Goal: Use online tool/utility: Utilize a website feature to perform a specific function

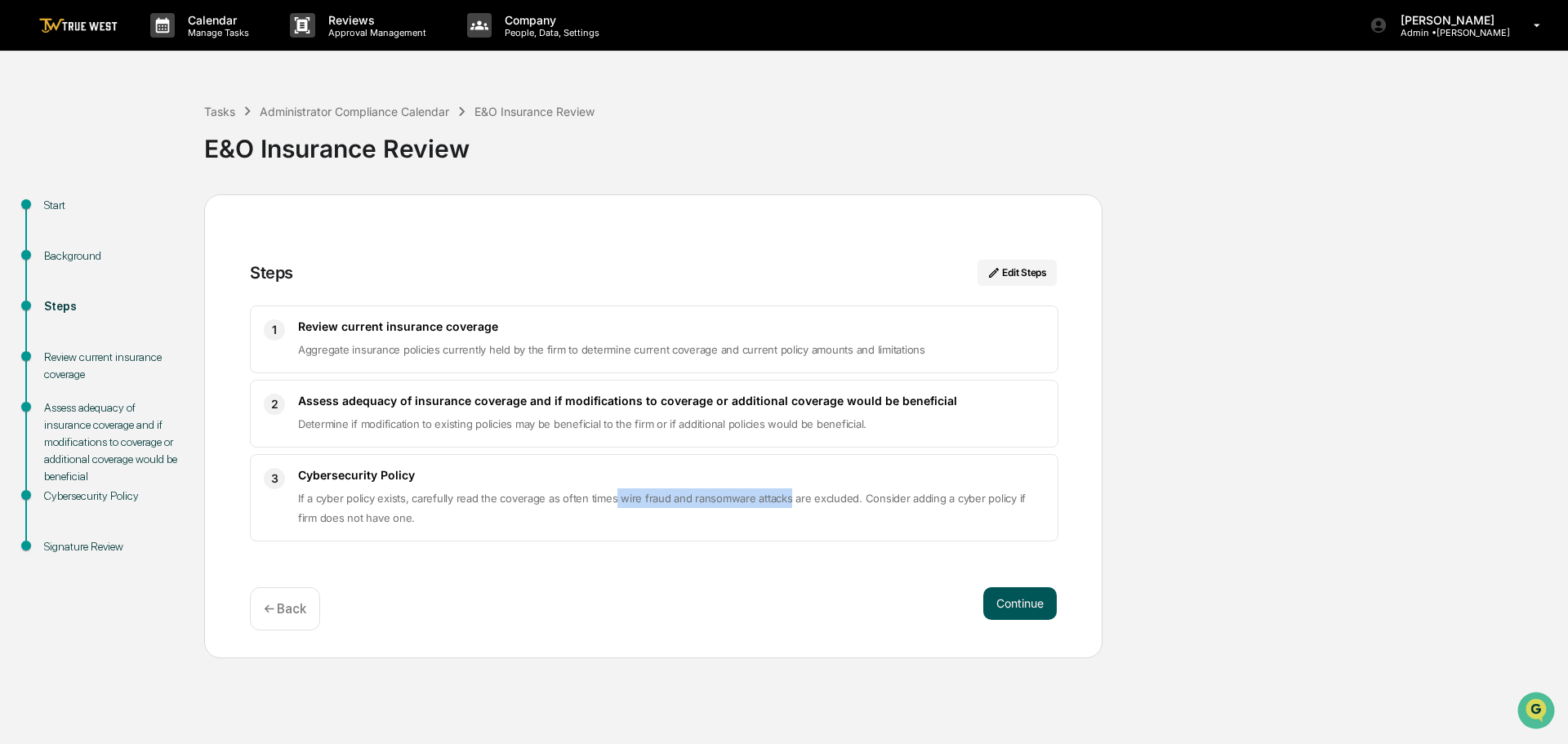
click at [1019, 603] on button "Continue" at bounding box center [1019, 603] width 73 height 32
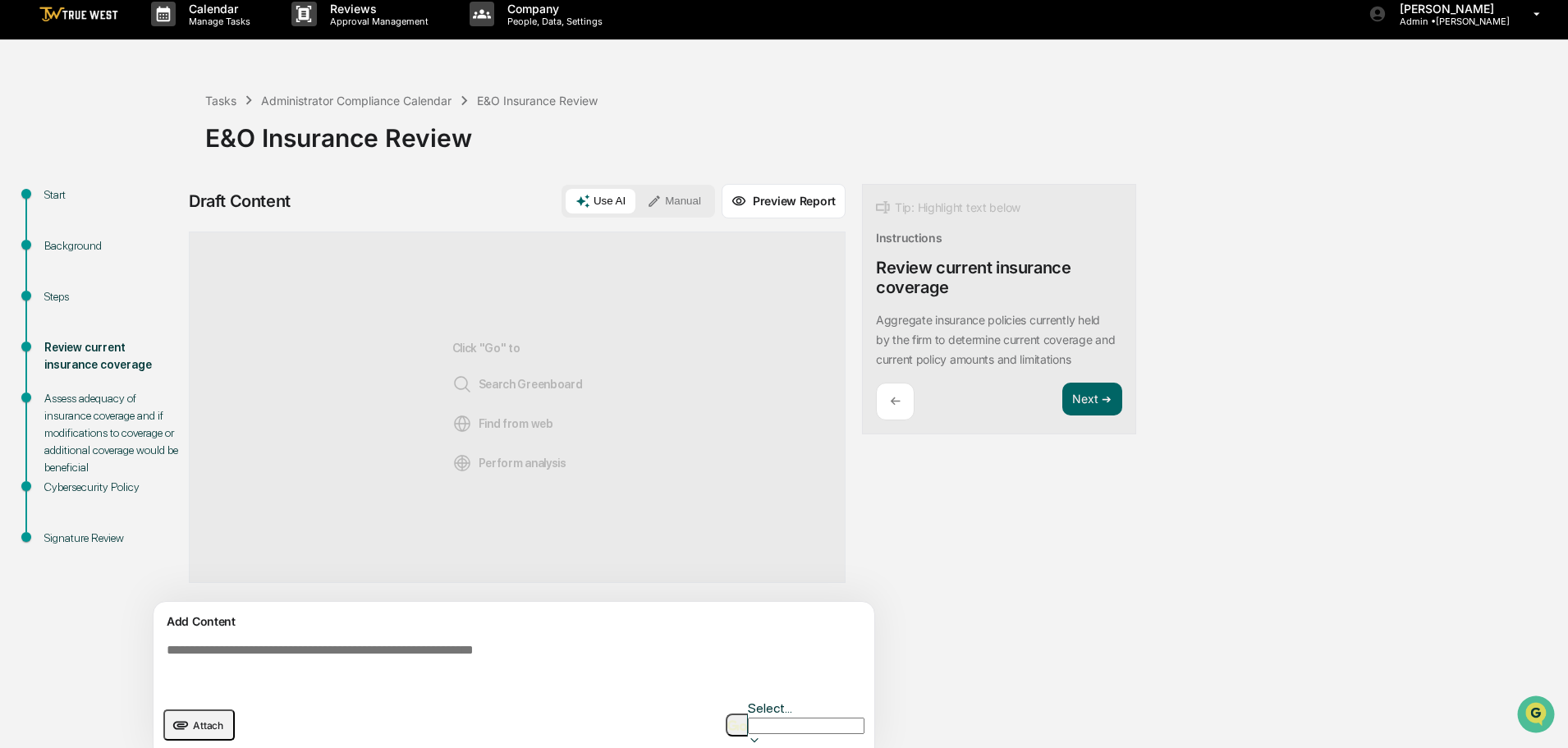
scroll to position [12, 0]
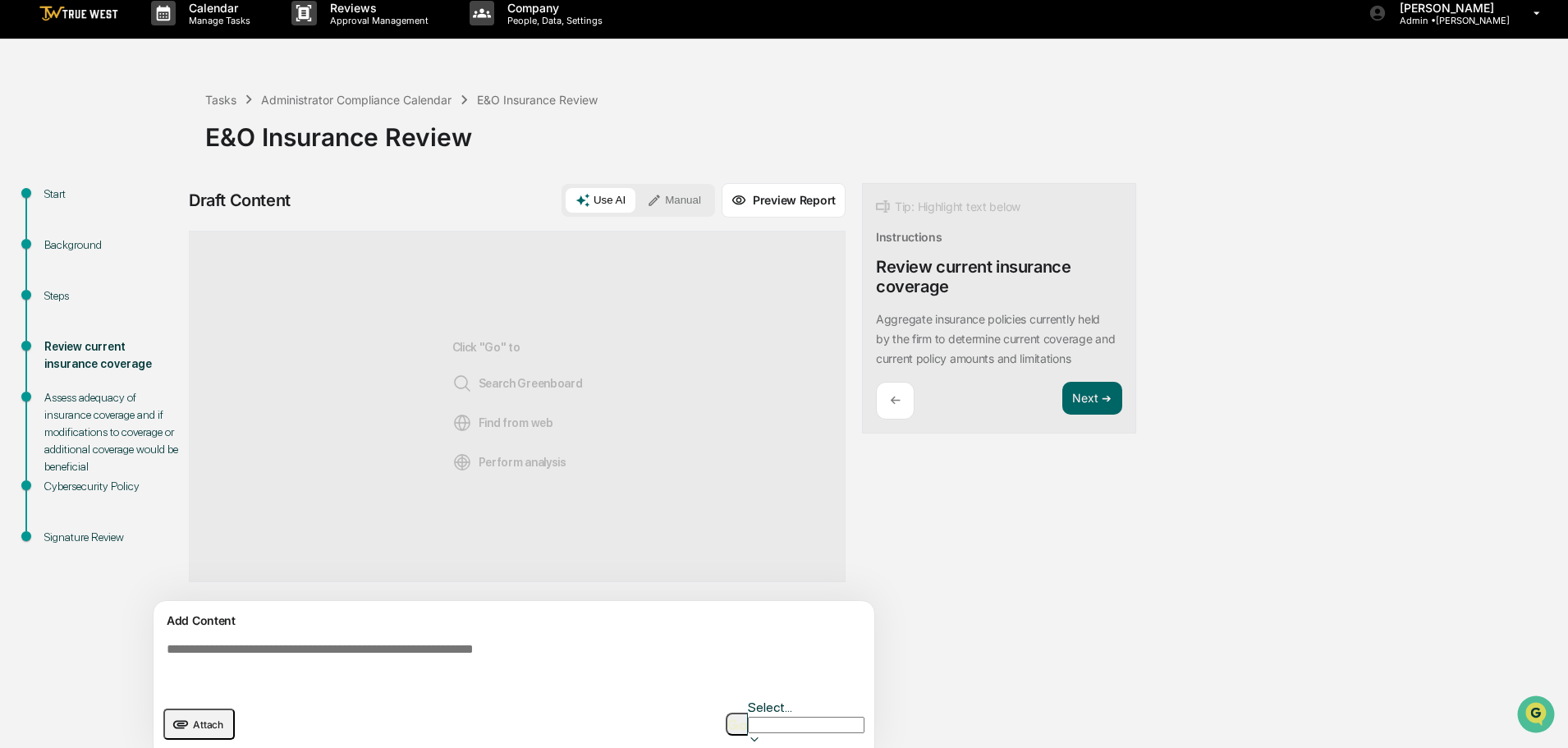
click at [528, 466] on span "Perform analysis" at bounding box center [509, 461] width 114 height 20
click at [676, 208] on button "Manual" at bounding box center [674, 200] width 74 height 25
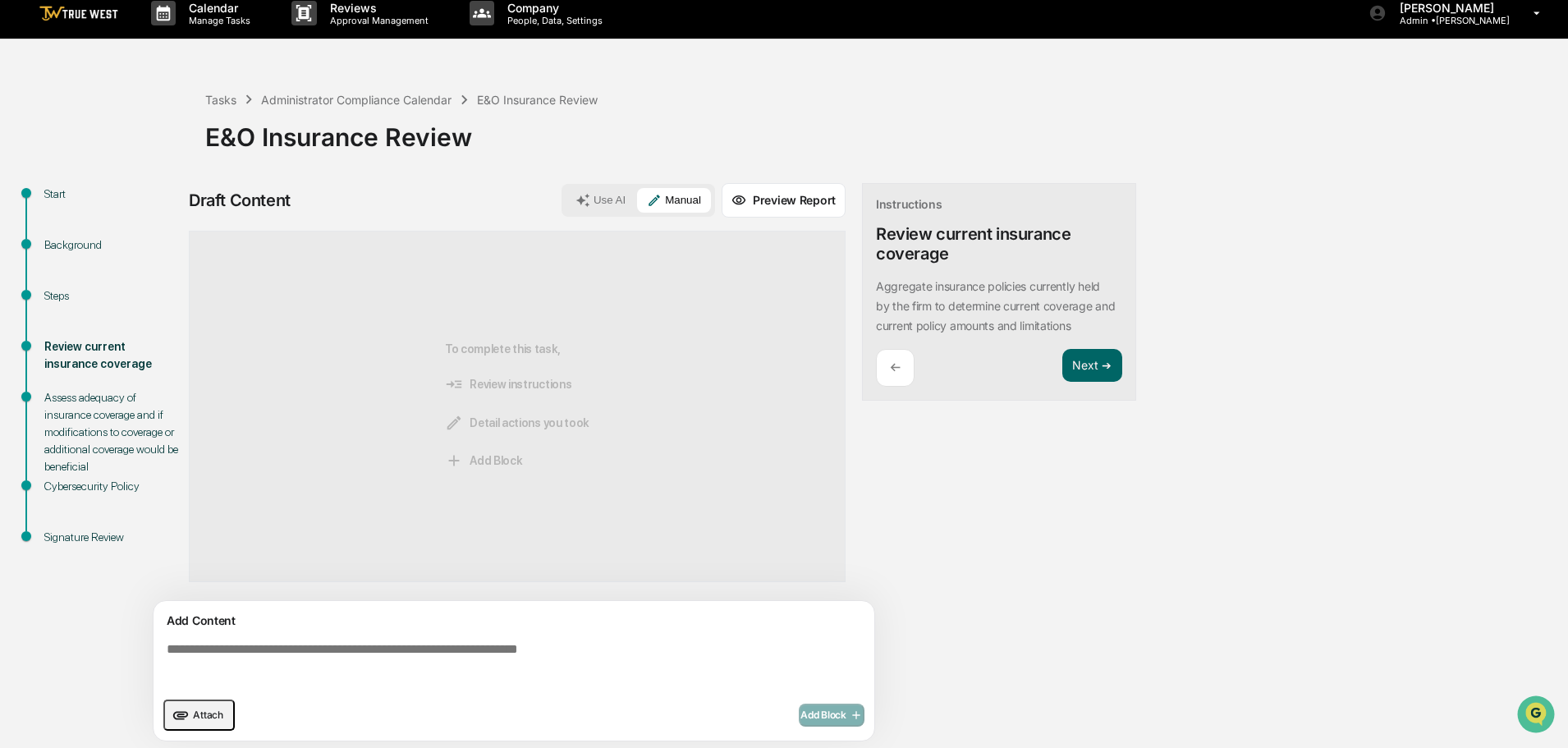
drag, startPoint x: 784, startPoint y: 199, endPoint x: 381, endPoint y: 623, distance: 585.0
click at [393, 622] on div "Draft Content Use AI Manual Preview Report Sources To complete this task, Revie…" at bounding box center [517, 467] width 657 height 568
click at [308, 648] on textarea at bounding box center [517, 665] width 715 height 59
click at [606, 196] on button "Use AI" at bounding box center [600, 200] width 69 height 25
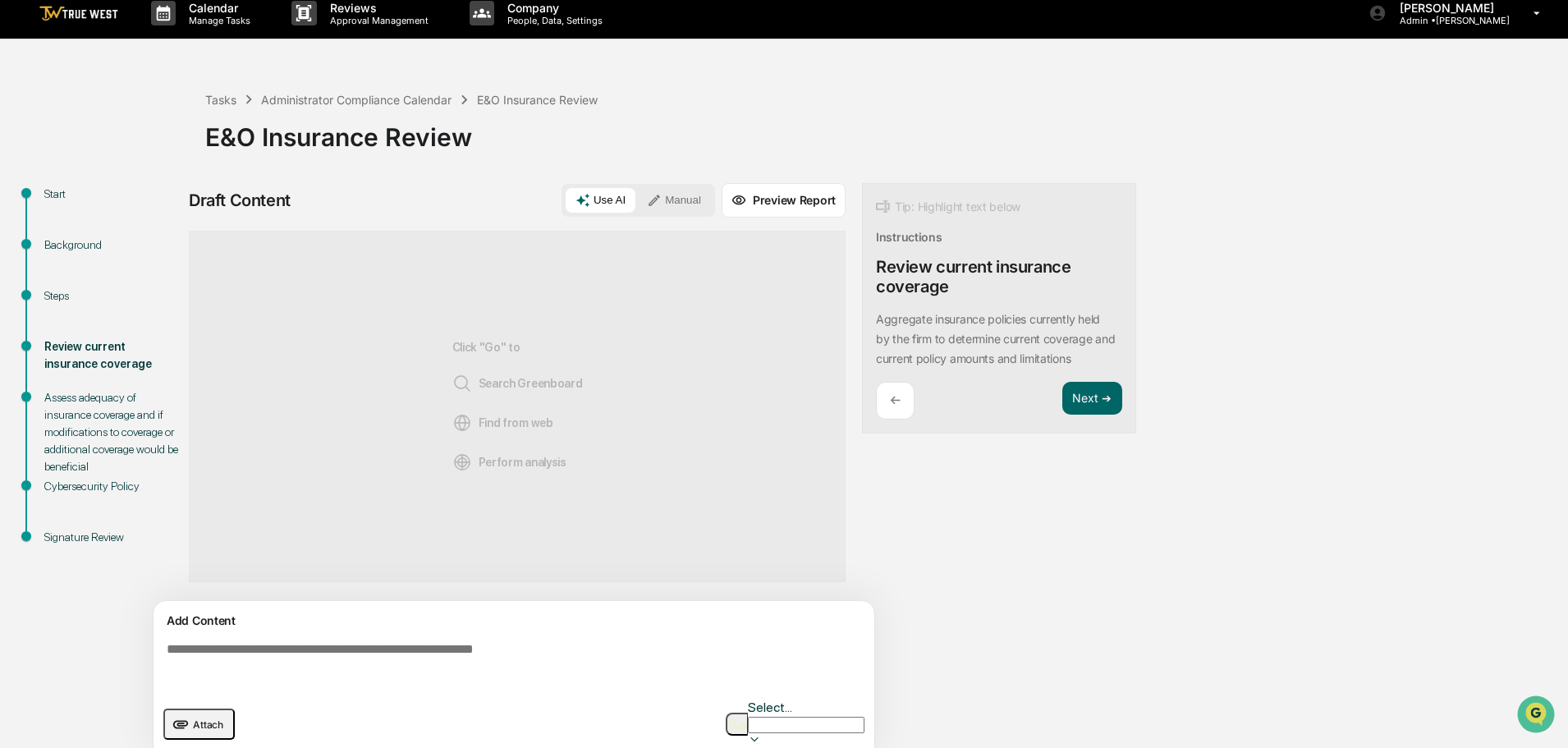
click at [96, 486] on div "Cybersecurity Policy" at bounding box center [112, 486] width 135 height 17
click at [69, 417] on div "Assess adequacy of insurance coverage and if modifications to coverage or addit…" at bounding box center [112, 432] width 135 height 87
click at [54, 299] on div "Steps" at bounding box center [112, 296] width 135 height 17
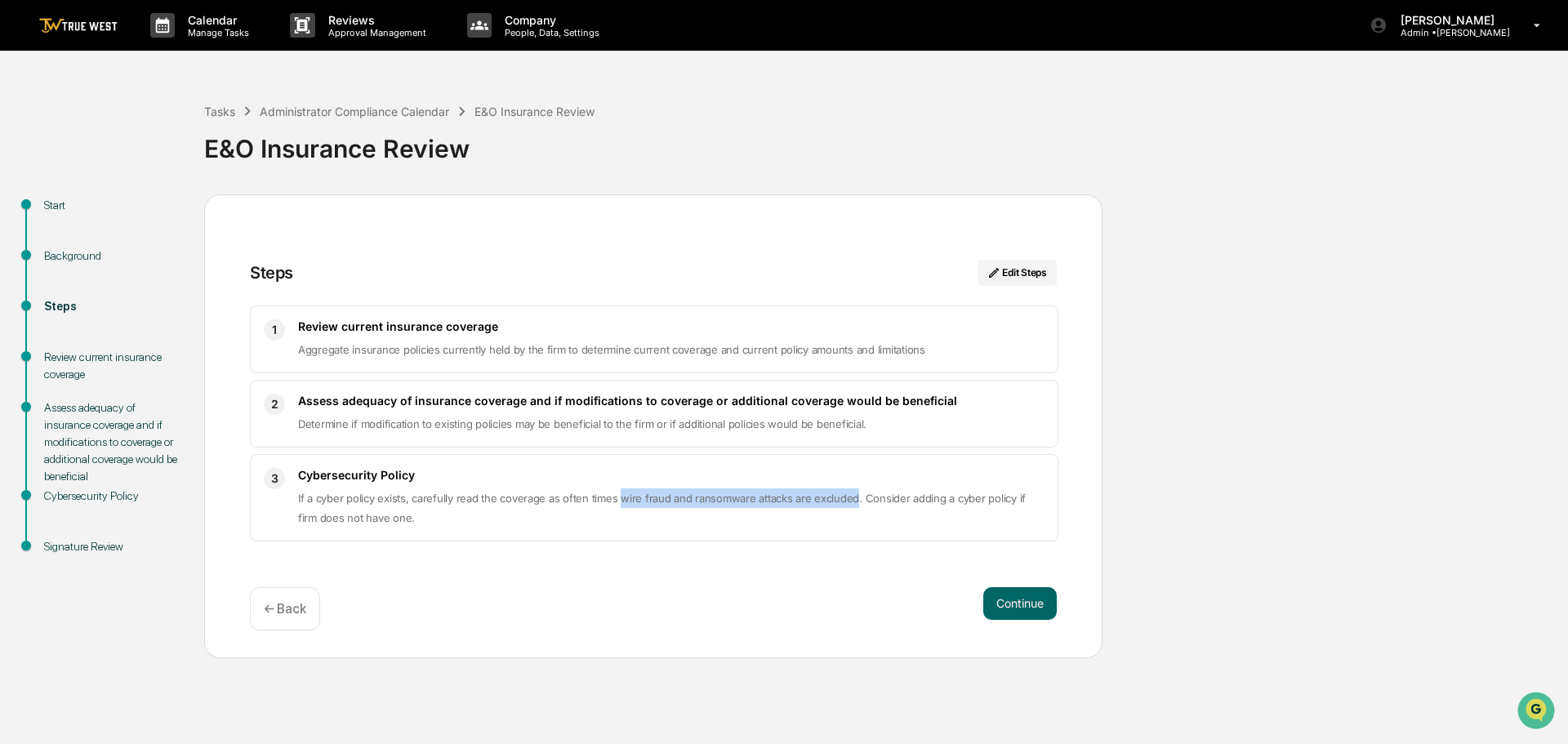
drag, startPoint x: 615, startPoint y: 497, endPoint x: 848, endPoint y: 497, distance: 233.0
click at [848, 497] on span "If a cyber policy exists, carefully read the coverage as often times wire fraud…" at bounding box center [661, 508] width 728 height 32
copy span "wire fraud and ransomware attacks are excluded"
click at [1013, 604] on button "Continue" at bounding box center [1019, 603] width 73 height 32
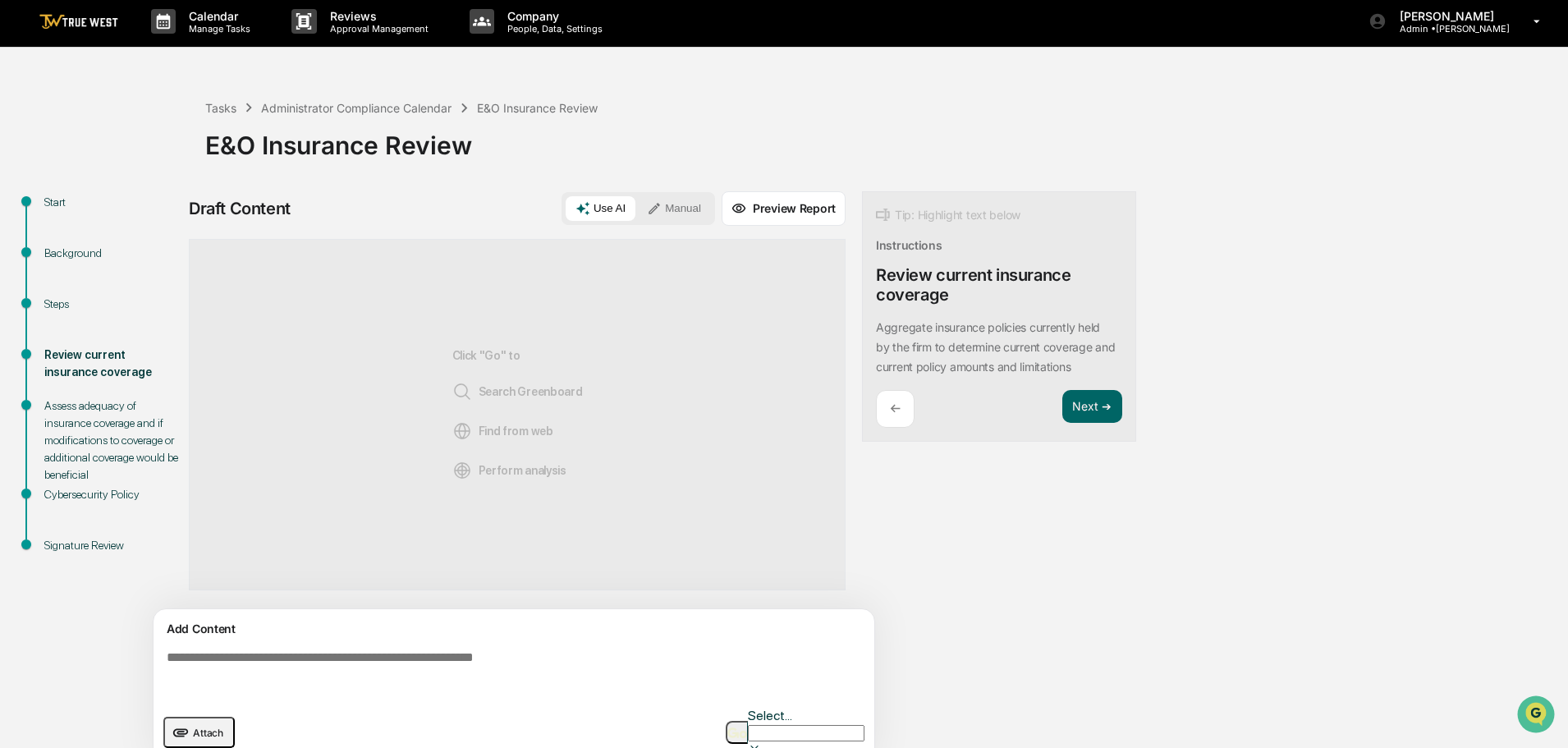
scroll to position [12, 0]
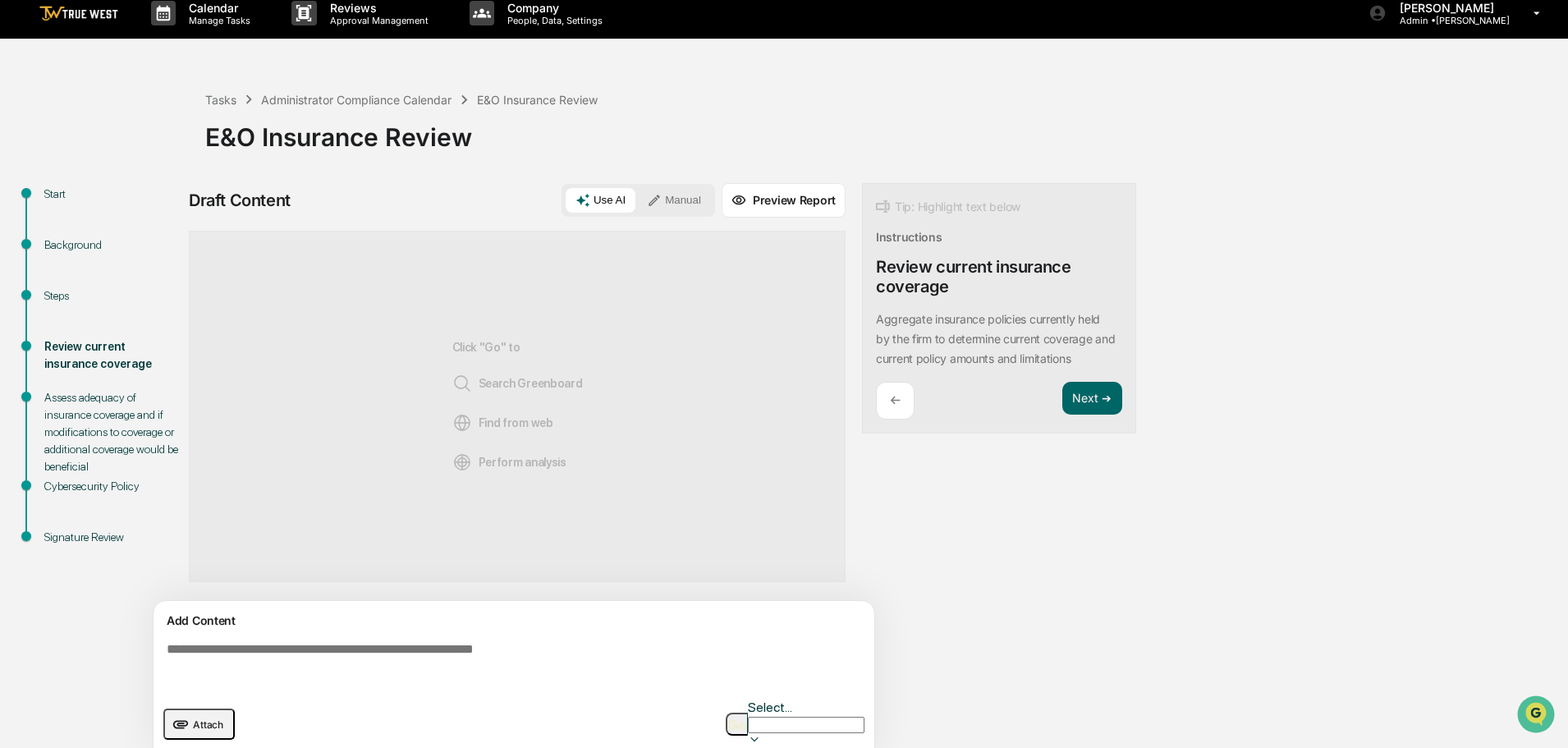
click at [477, 351] on div "Click "Go" to Search Greenboard Find from web Perform analysis" at bounding box center [517, 407] width 130 height 297
click at [761, 733] on icon at bounding box center [754, 739] width 13 height 13
